Goal: Task Accomplishment & Management: Complete application form

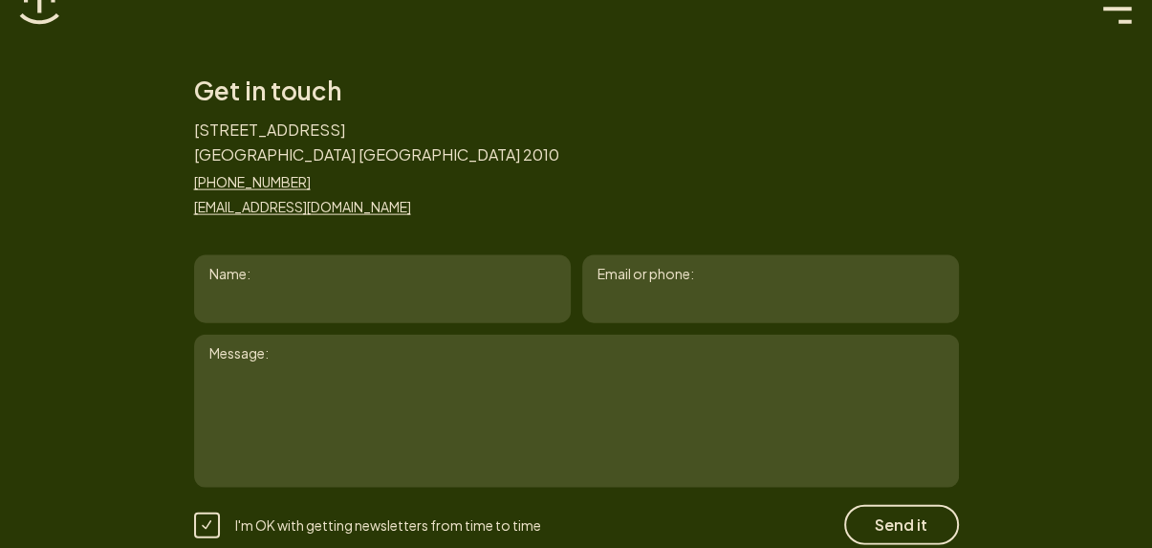
scroll to position [2772, 0]
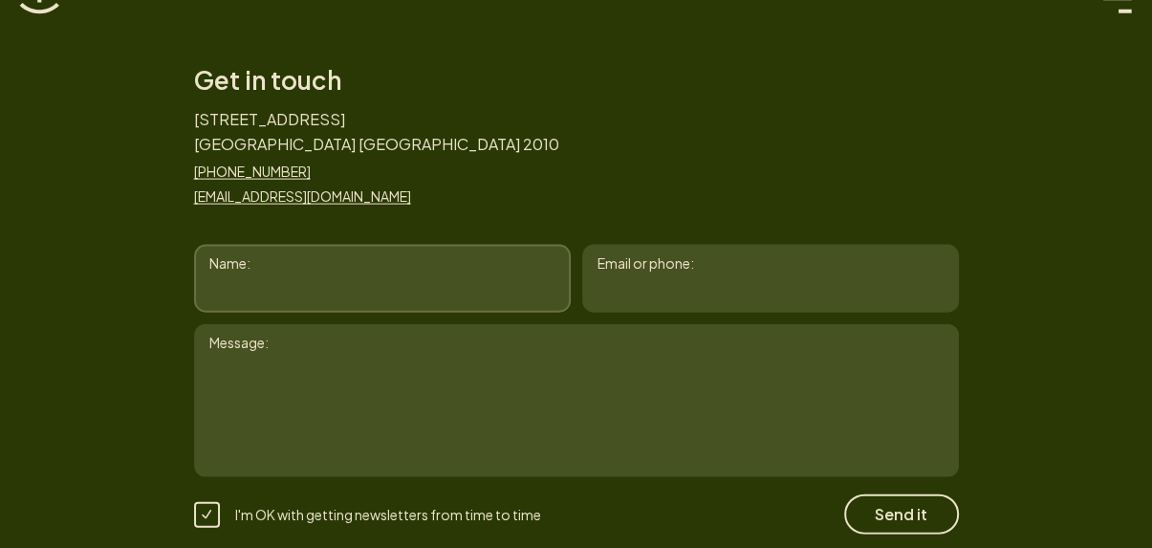
click at [313, 300] on input "Name:" at bounding box center [382, 279] width 377 height 68
paste input "[PERSON_NAME]"
type input "[PERSON_NAME]"
click at [707, 299] on input "Email or phone:" at bounding box center [770, 279] width 377 height 68
paste input "[EMAIL_ADDRESS][DOMAIN_NAME]"
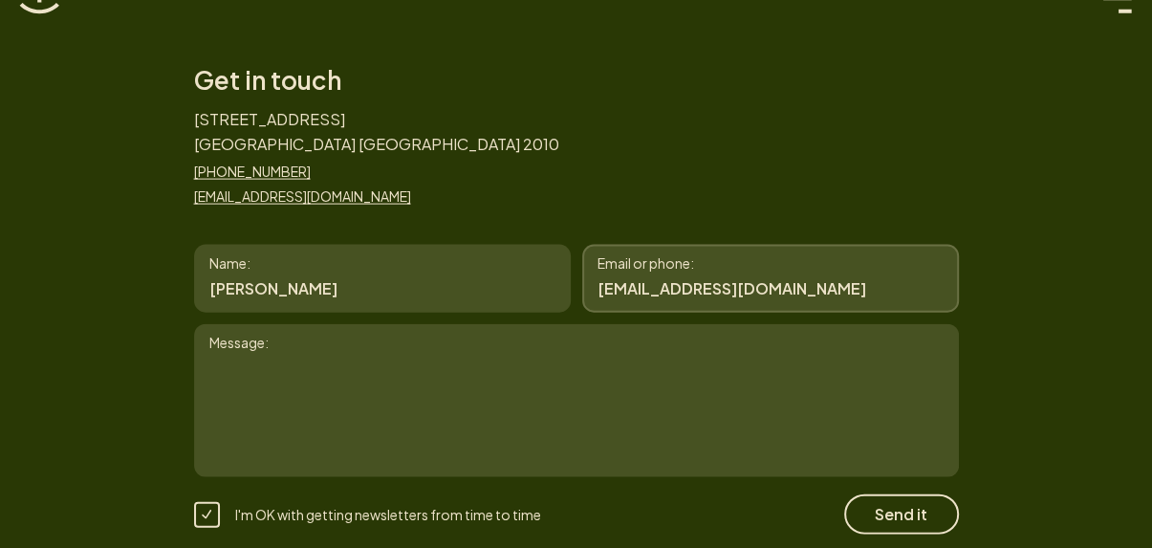
type input "[EMAIL_ADDRESS][DOMAIN_NAME]"
click at [435, 411] on textarea "Message:" at bounding box center [576, 400] width 765 height 153
paste textarea "Hello, Our free homepage design service offer is a great way for you to see how…"
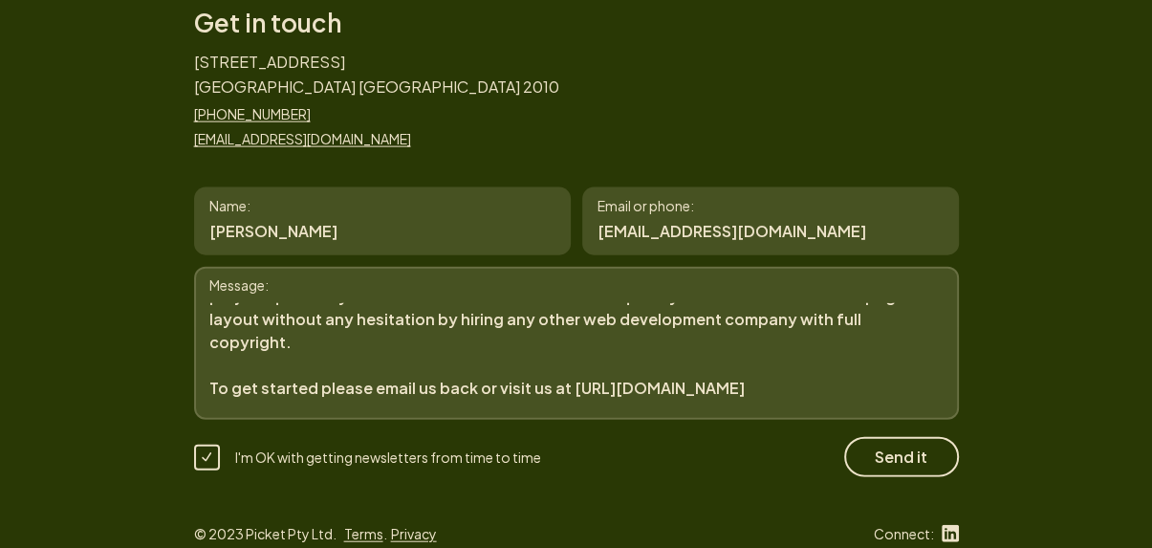
scroll to position [2863, 0]
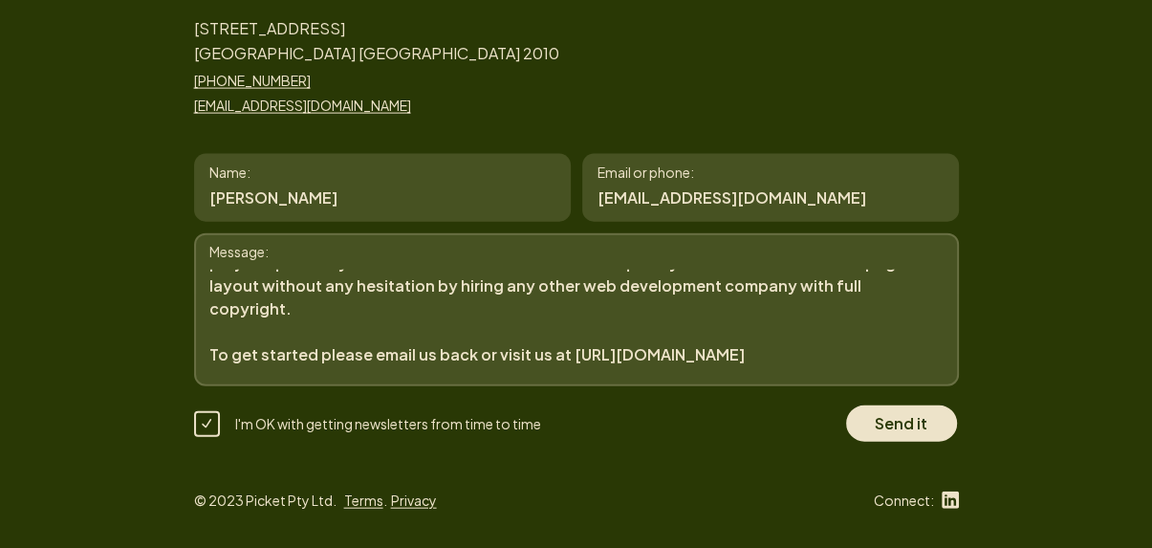
type textarea "Hello, Our free homepage design service offer is a great way for you to see how…"
click at [902, 408] on button "Send it" at bounding box center [901, 423] width 115 height 40
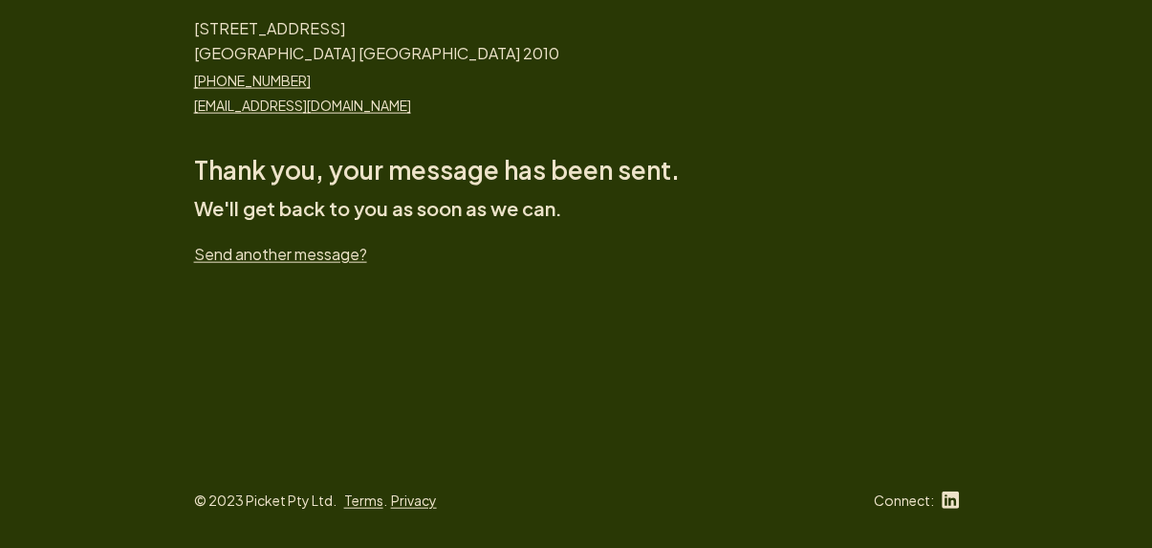
scroll to position [0, 0]
